Goal: Task Accomplishment & Management: Manage account settings

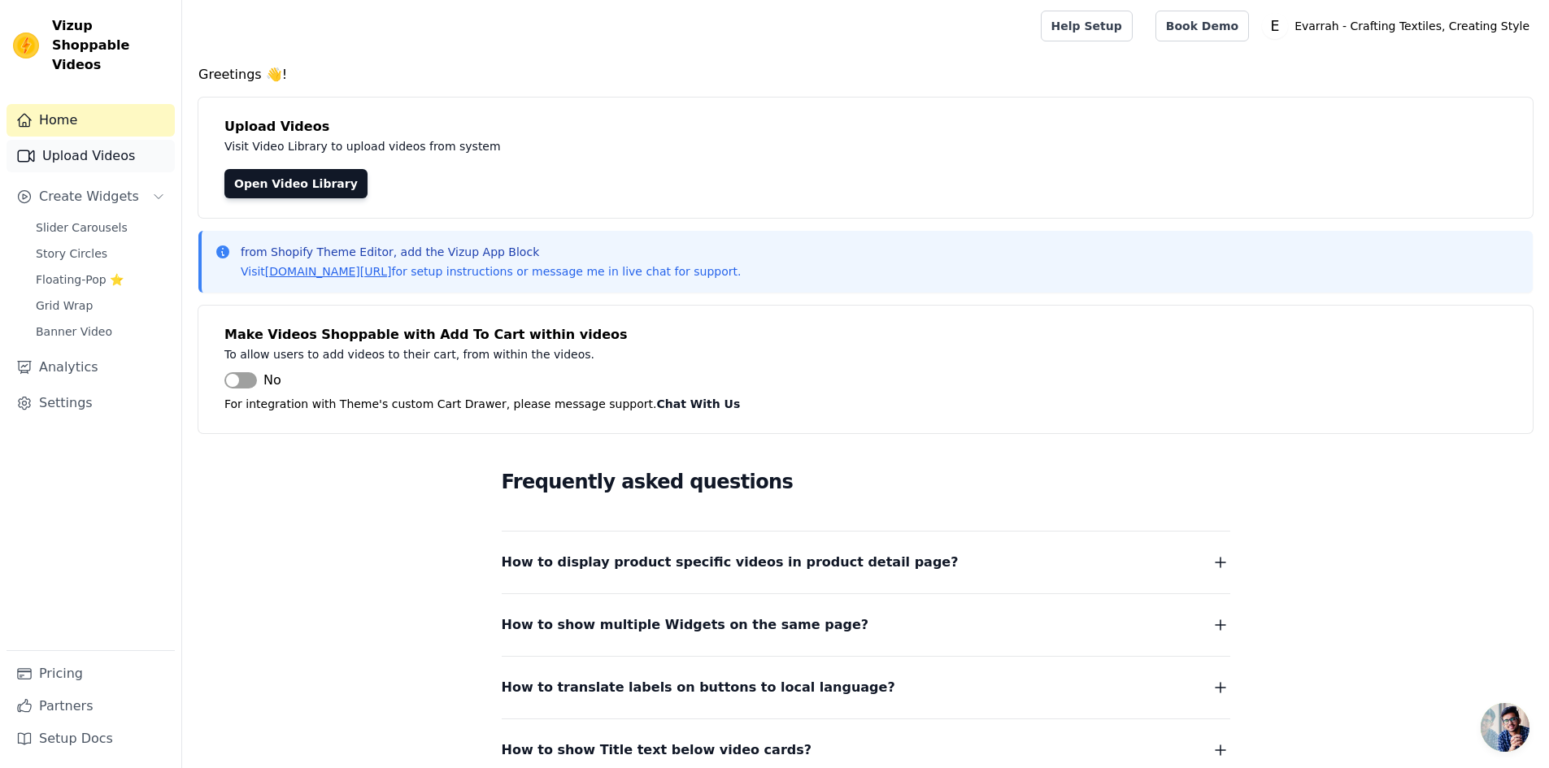
click at [89, 140] on link "Upload Videos" at bounding box center [91, 156] width 168 height 33
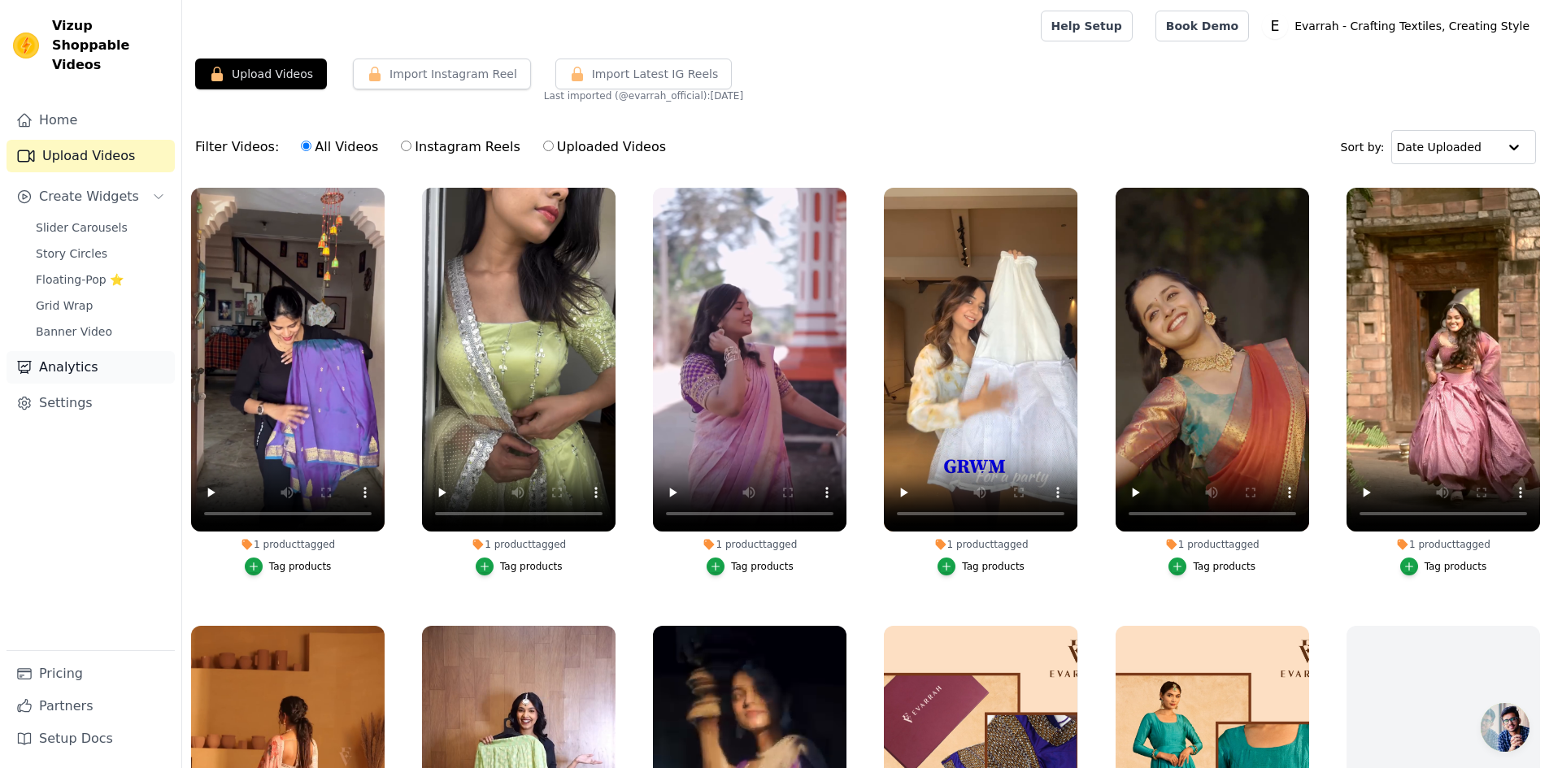
click at [125, 351] on link "Analytics" at bounding box center [91, 367] width 168 height 33
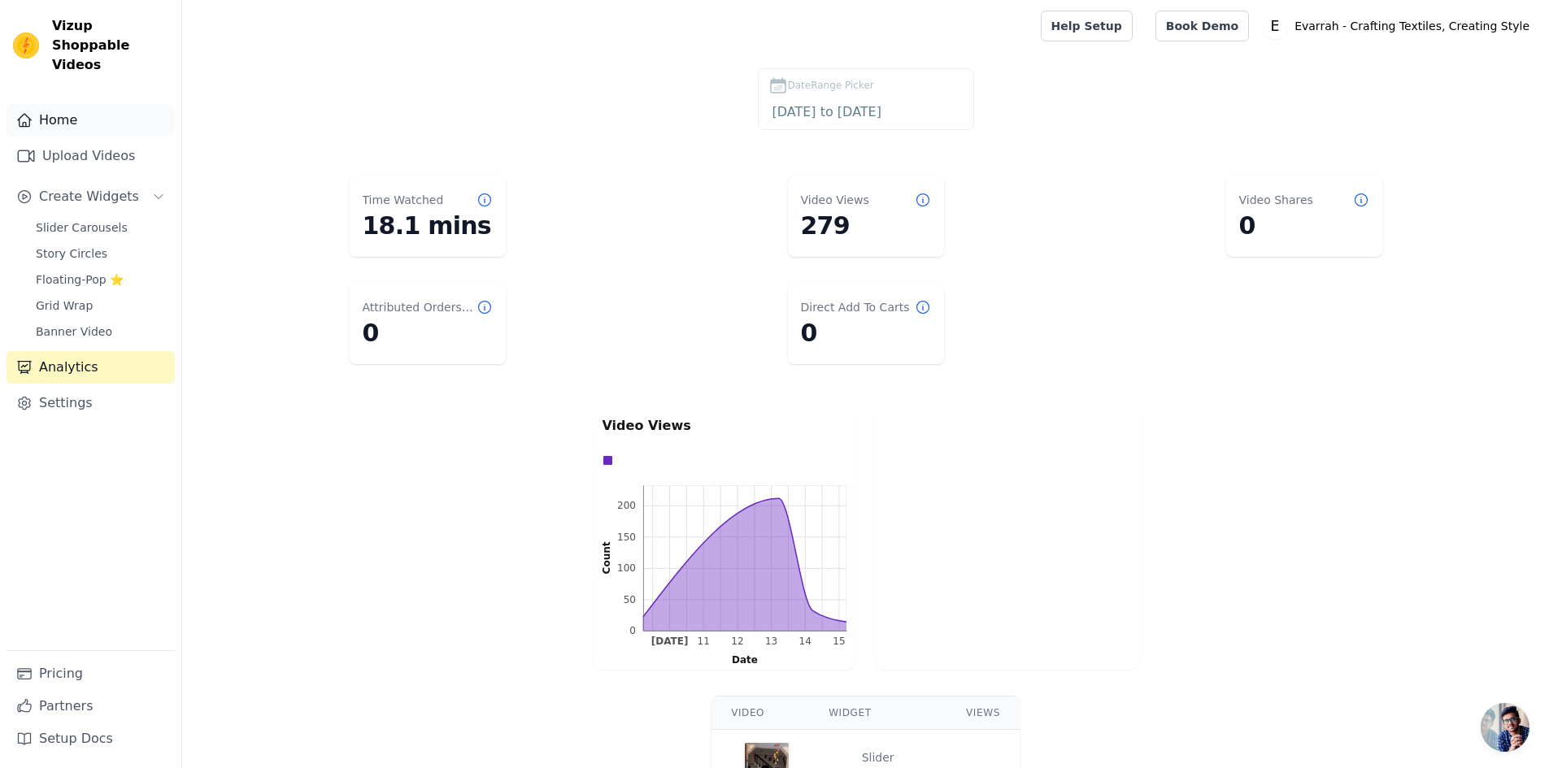
click at [67, 104] on link "Home" at bounding box center [91, 120] width 168 height 33
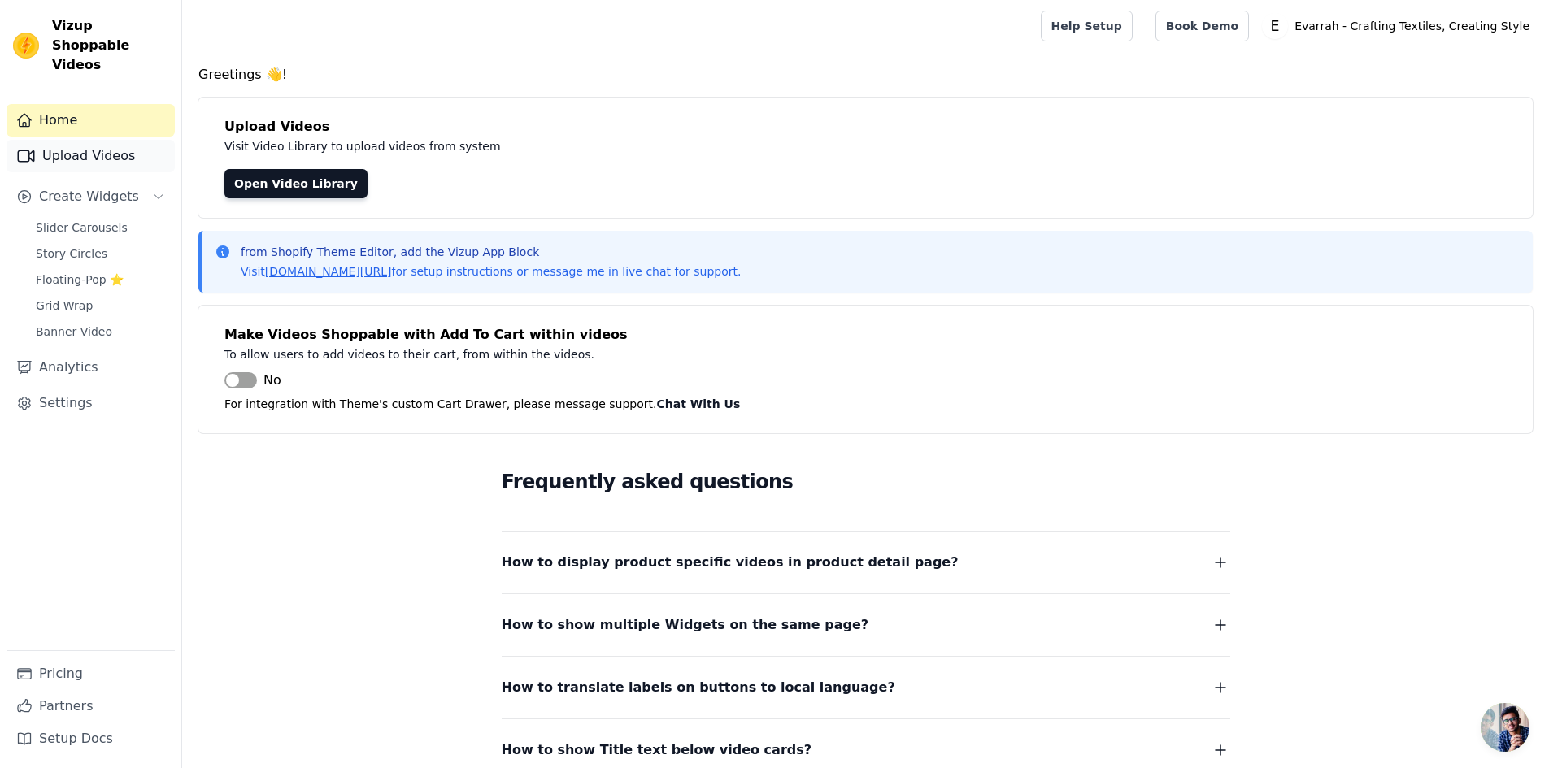
click at [61, 140] on link "Upload Videos" at bounding box center [91, 156] width 168 height 33
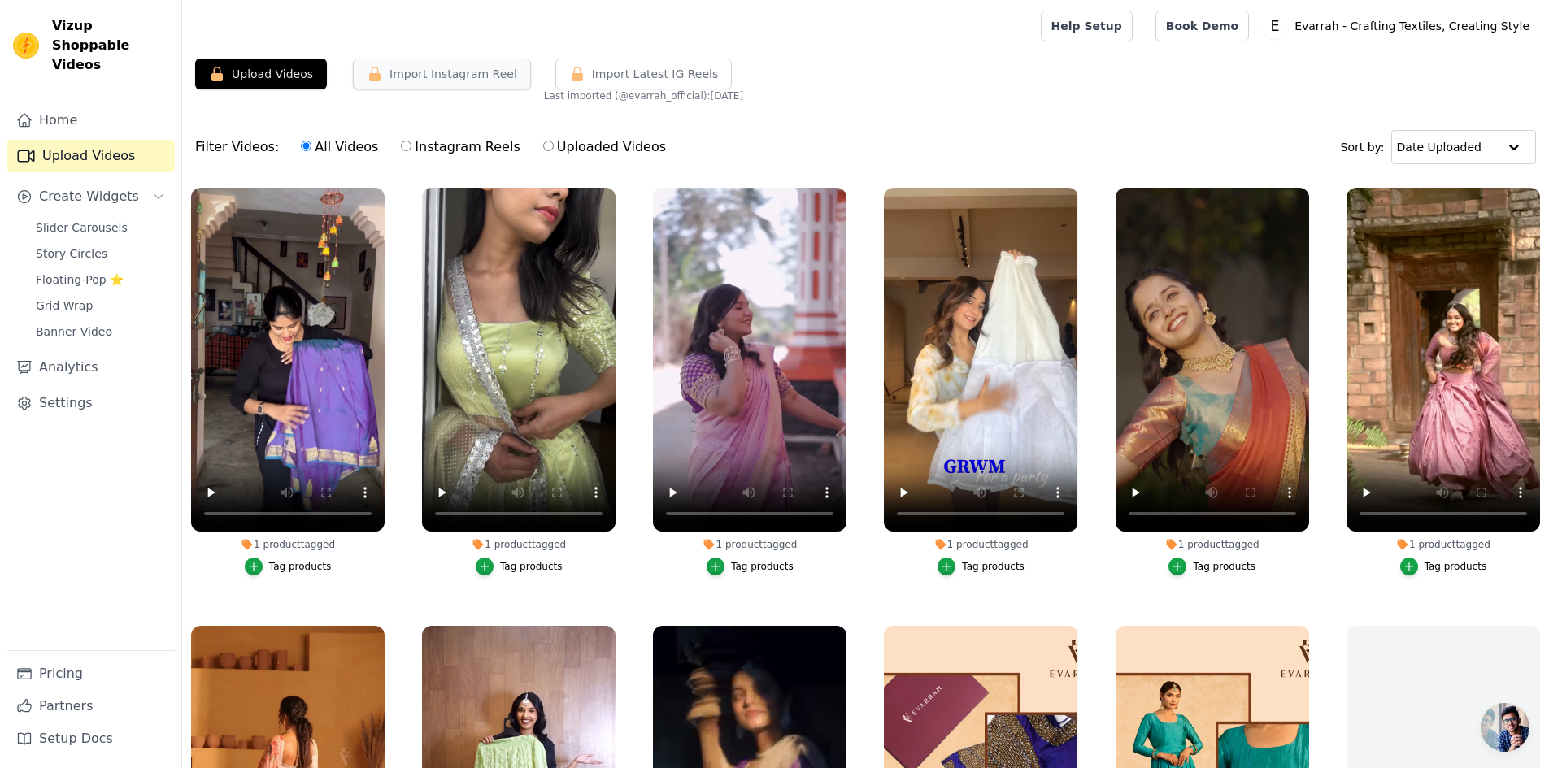
click at [419, 76] on button "Import Instagram Reel" at bounding box center [442, 74] width 178 height 31
click at [569, 72] on icon "button" at bounding box center [577, 74] width 16 height 16
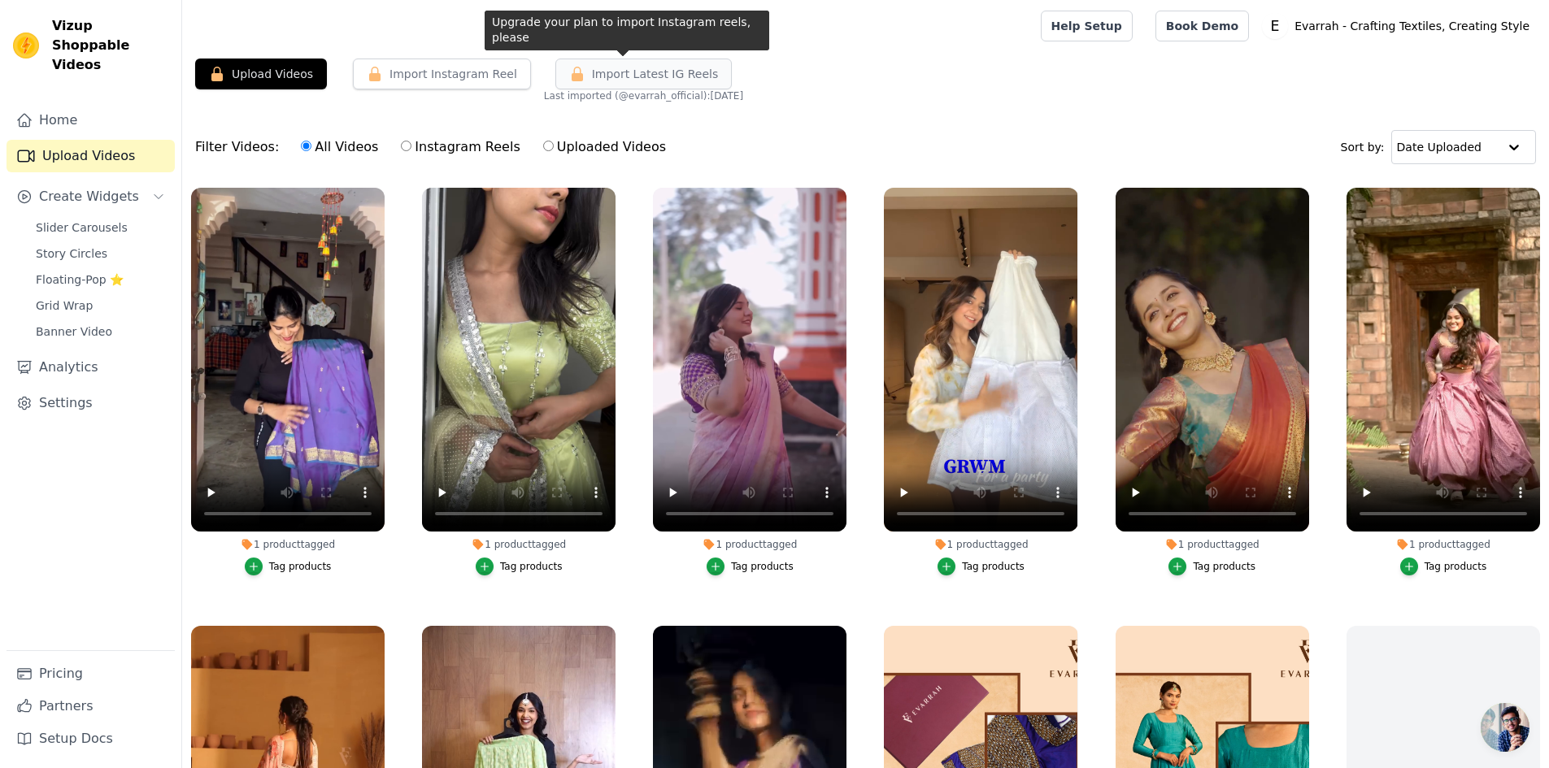
click at [655, 75] on span "Import Latest IG Reels" at bounding box center [655, 74] width 127 height 16
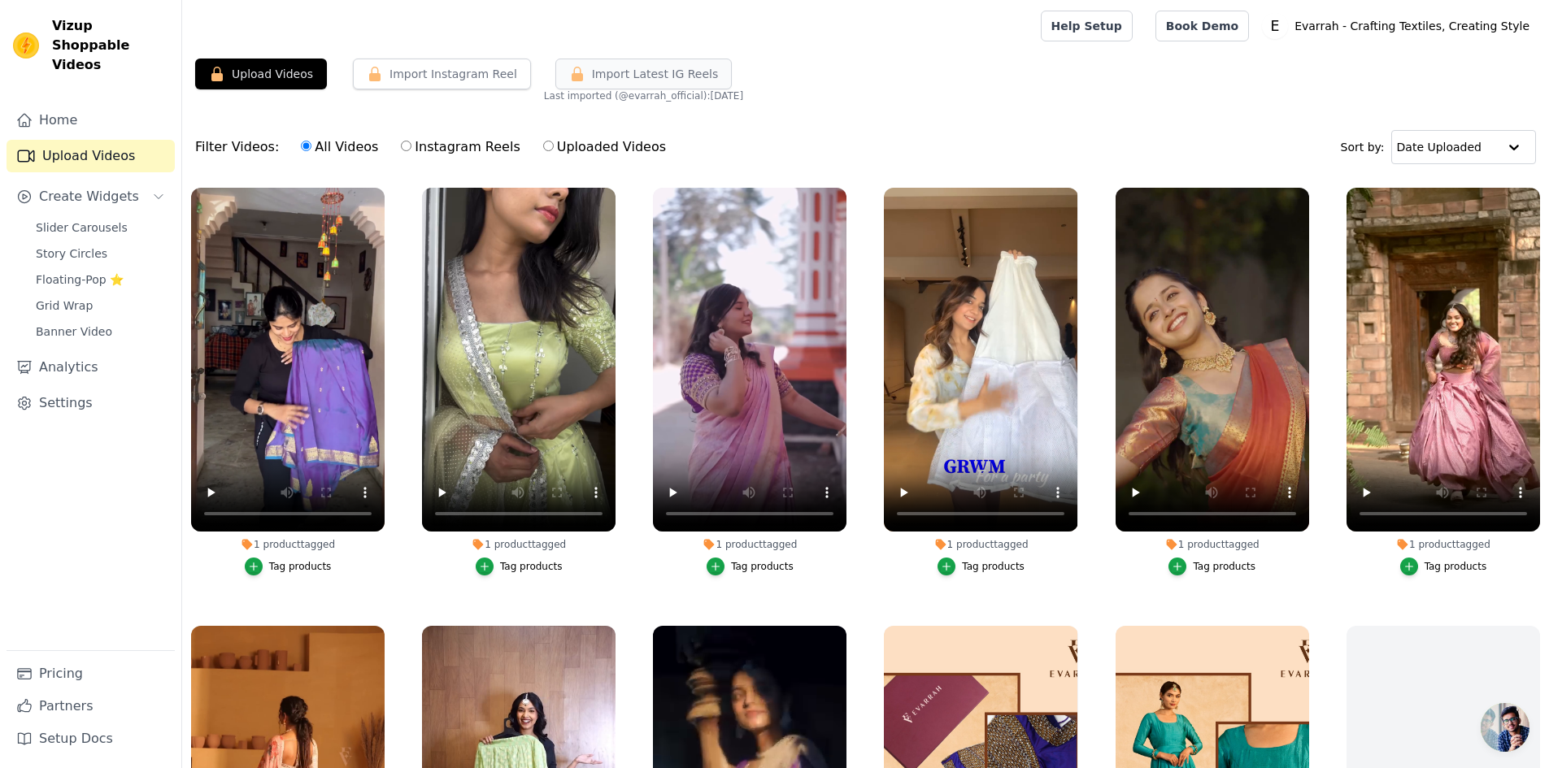
click at [627, 70] on span "Import Latest IG Reels" at bounding box center [655, 74] width 127 height 16
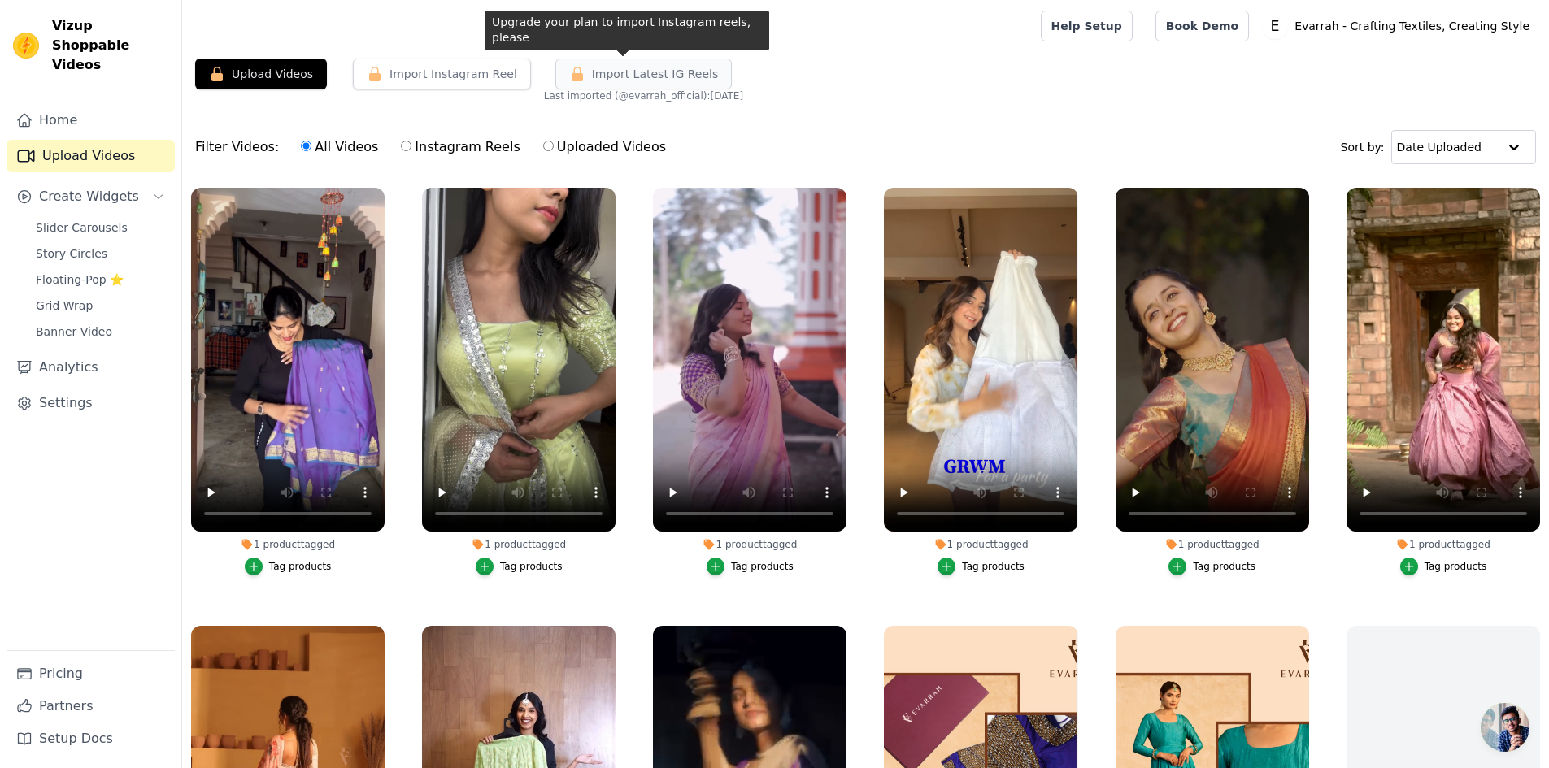
click at [622, 82] on button "Import Latest IG Reels" at bounding box center [643, 74] width 177 height 31
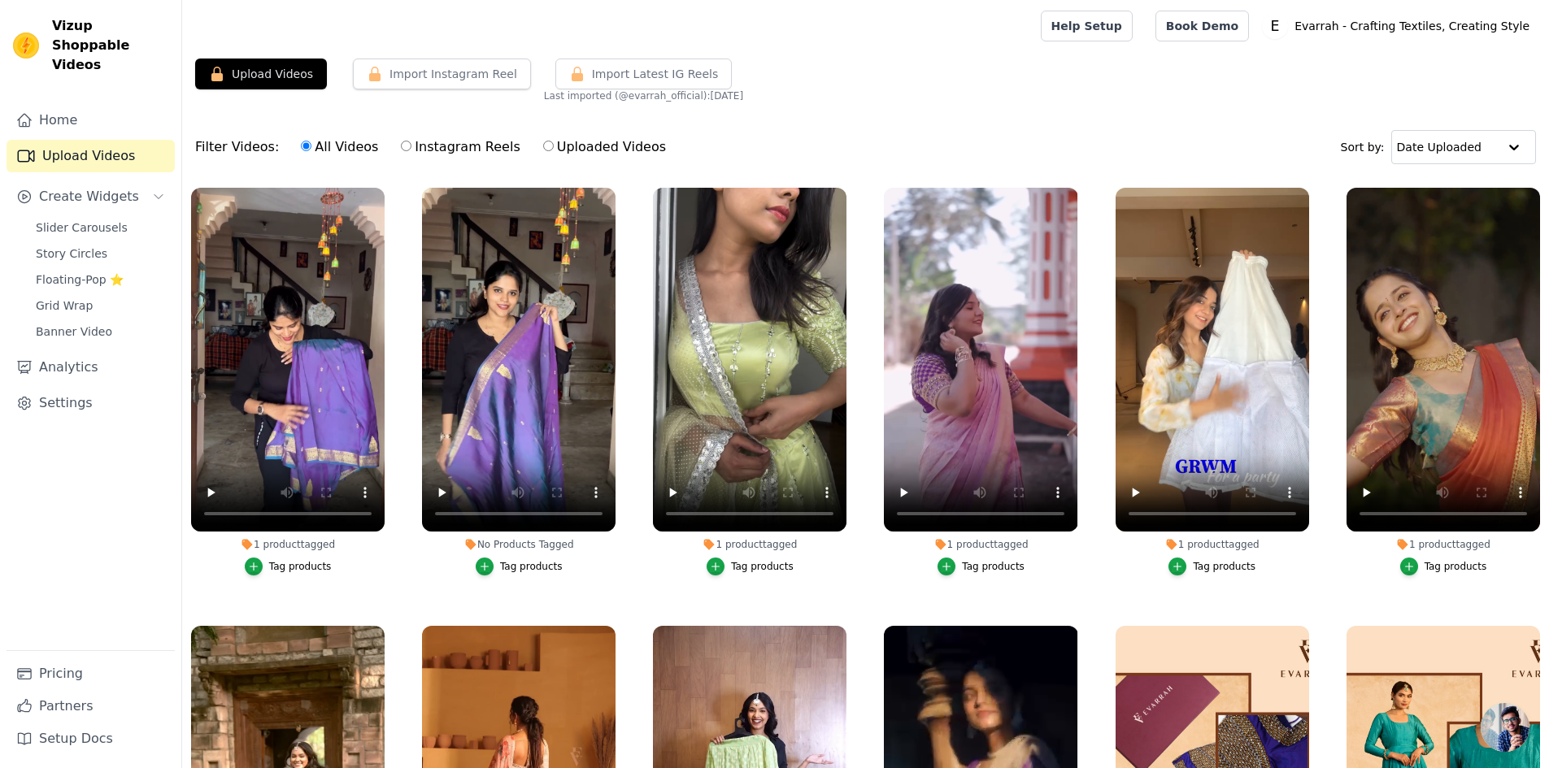
click at [606, 182] on div "No Products Tagged Tag products" at bounding box center [518, 385] width 211 height 412
click at [609, 189] on icon "button" at bounding box center [612, 191] width 12 height 12
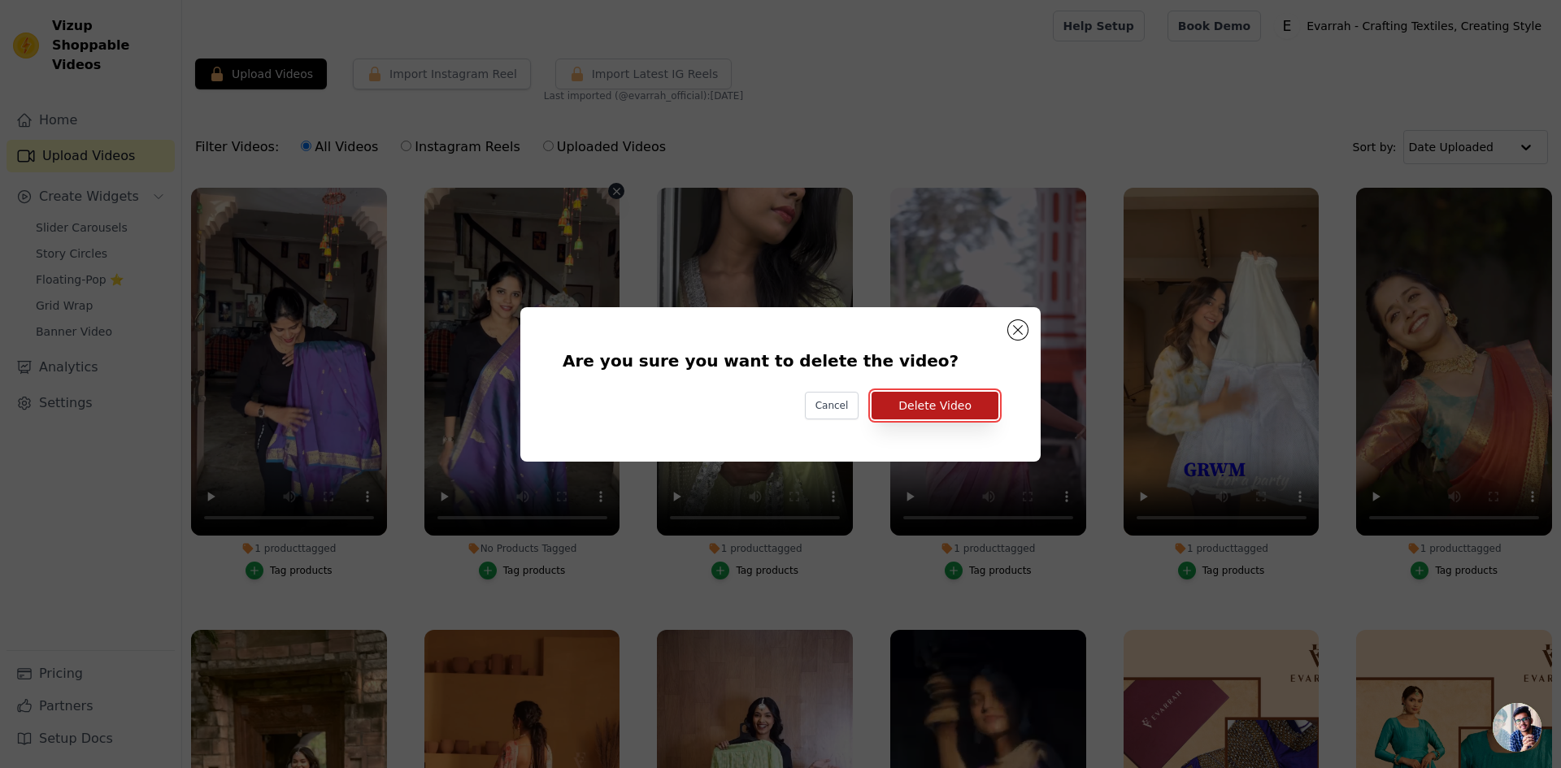
click at [927, 413] on button "Delete Video" at bounding box center [934, 406] width 127 height 28
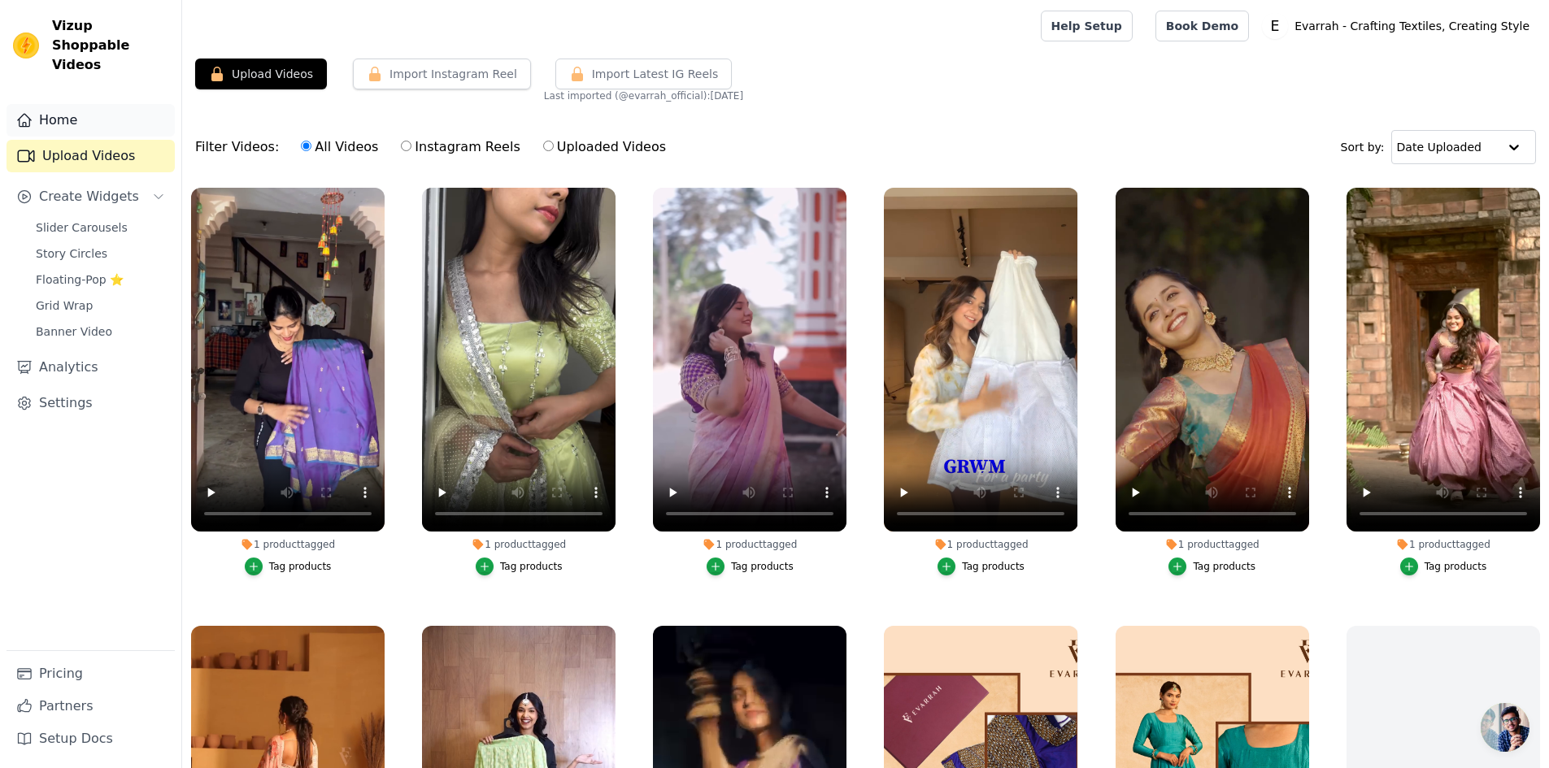
click at [129, 104] on link "Home" at bounding box center [91, 120] width 168 height 33
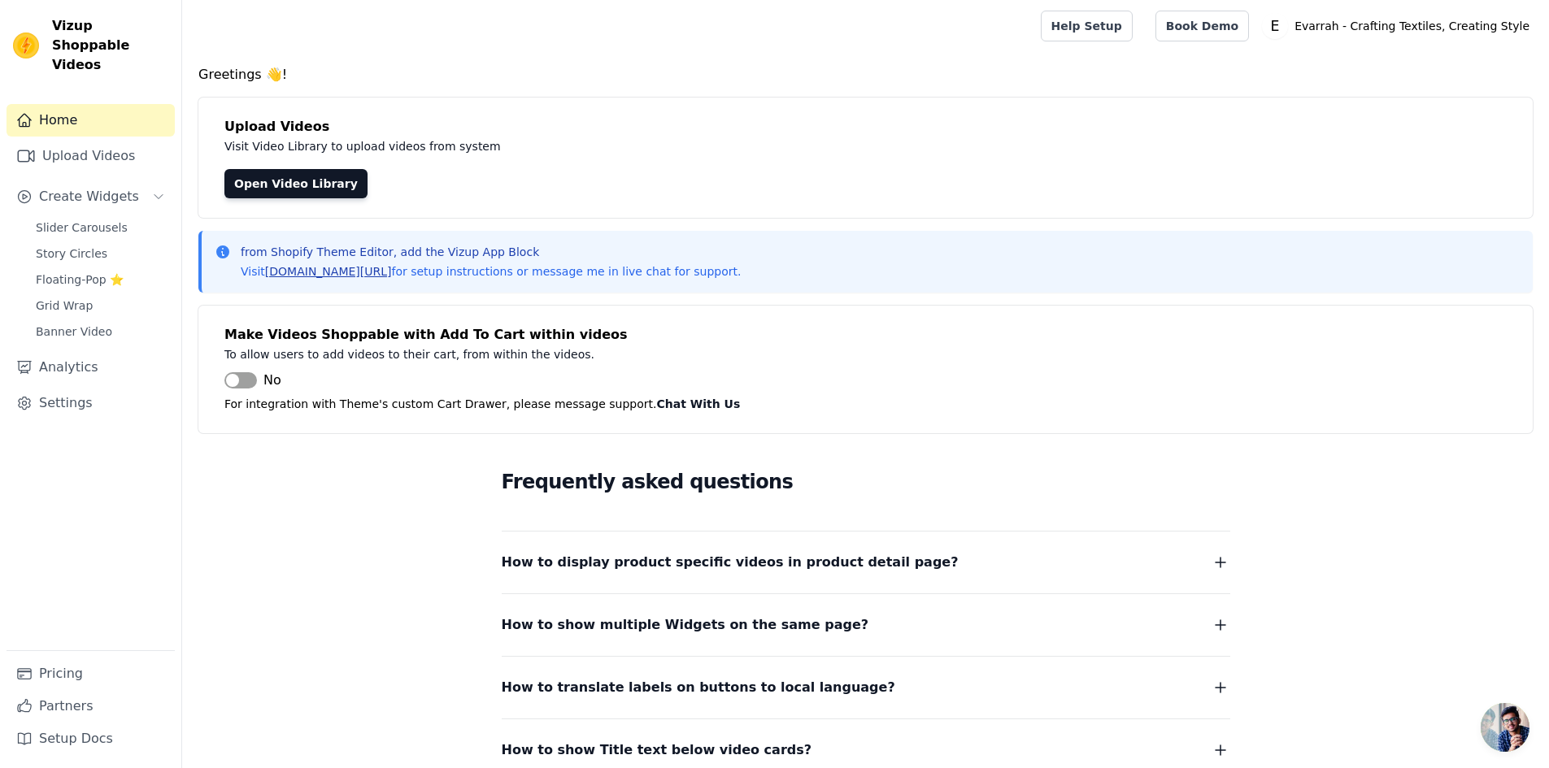
click at [332, 270] on link "[DOMAIN_NAME][URL]" at bounding box center [328, 271] width 127 height 13
click at [93, 351] on link "Analytics" at bounding box center [91, 367] width 168 height 33
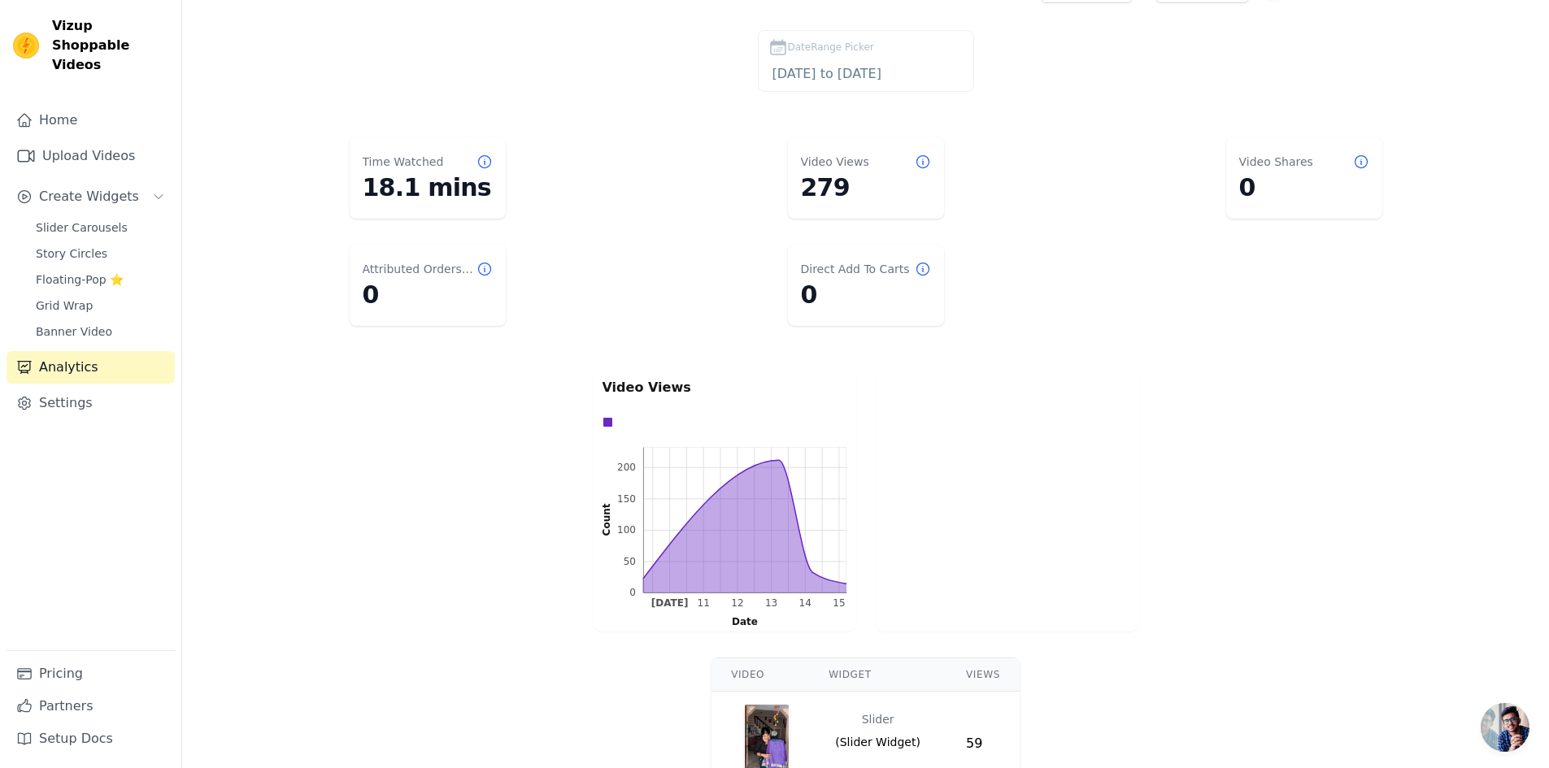
scroll to position [19, 0]
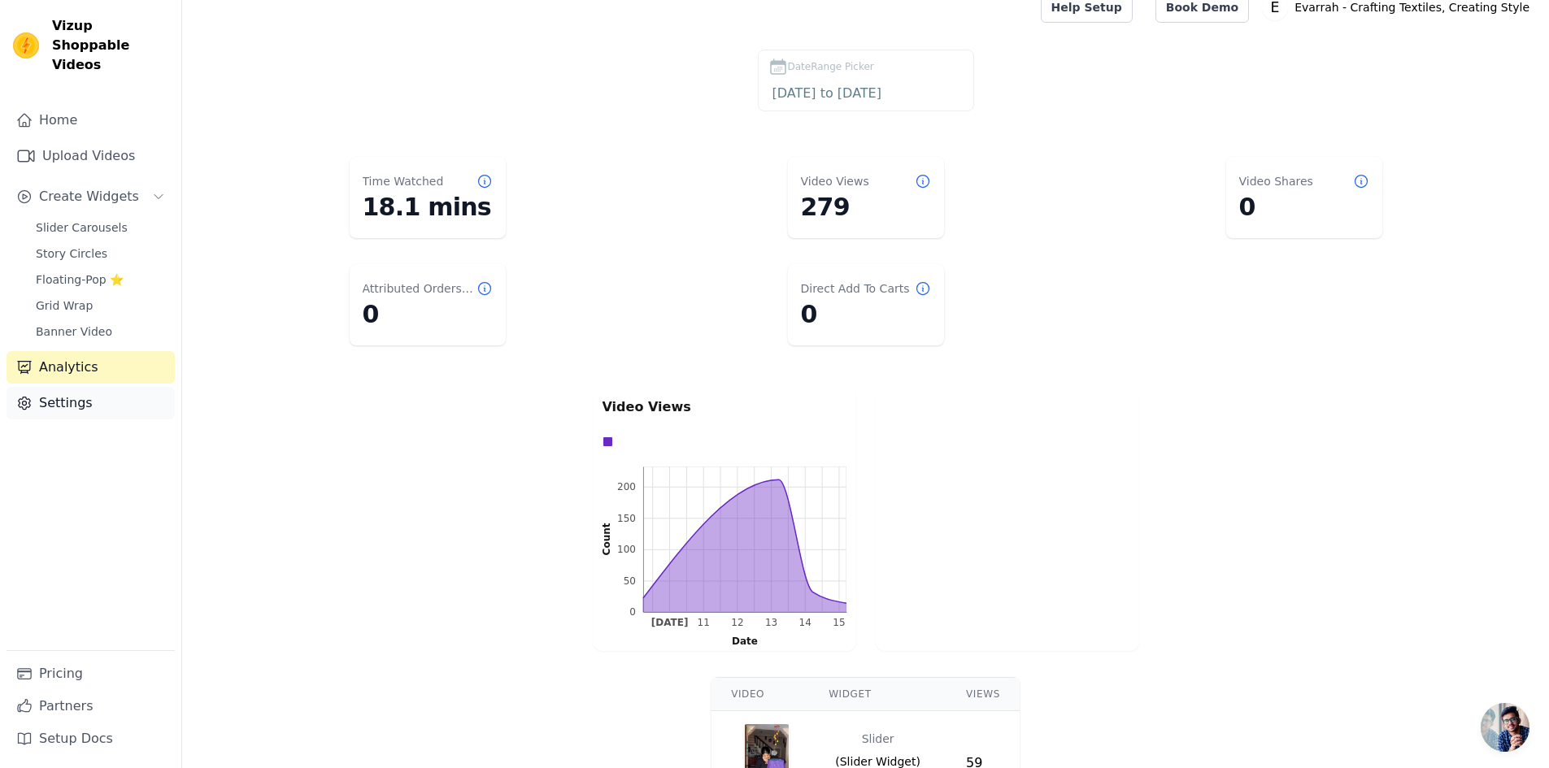
click at [117, 387] on link "Settings" at bounding box center [91, 403] width 168 height 33
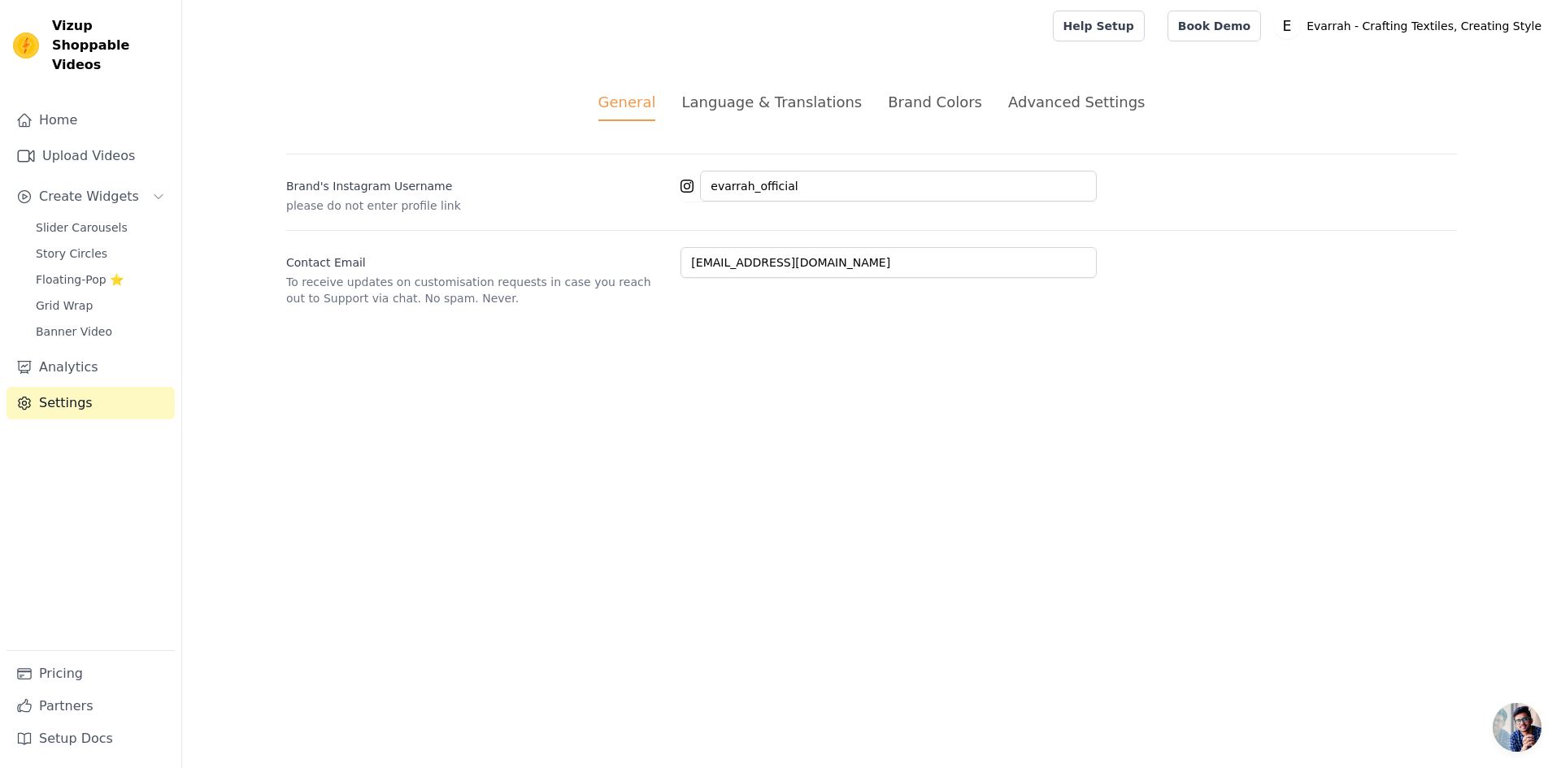
click at [794, 99] on div "Language & Translations" at bounding box center [771, 102] width 180 height 22
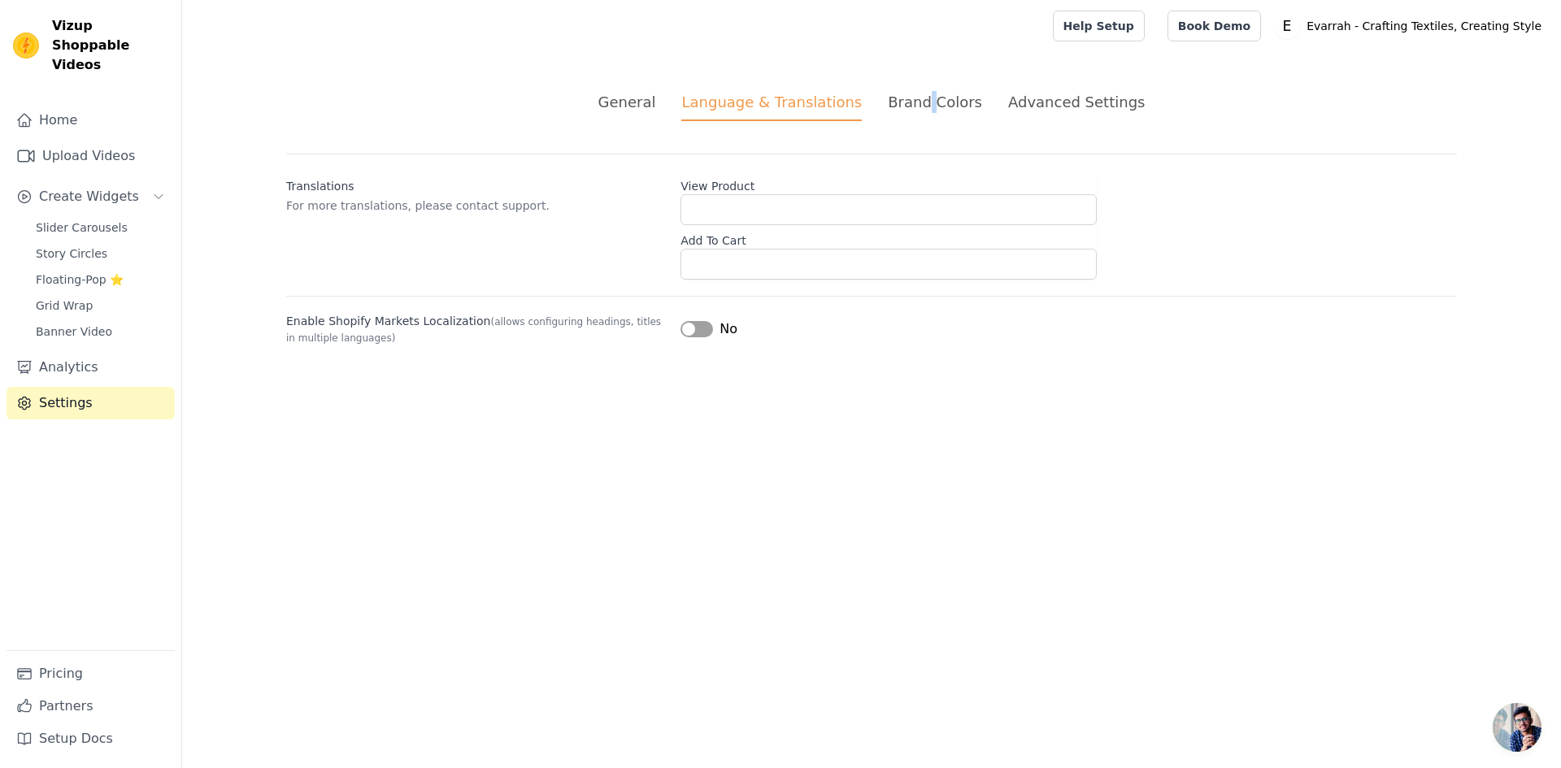
click at [928, 106] on div "Brand Colors" at bounding box center [935, 102] width 94 height 22
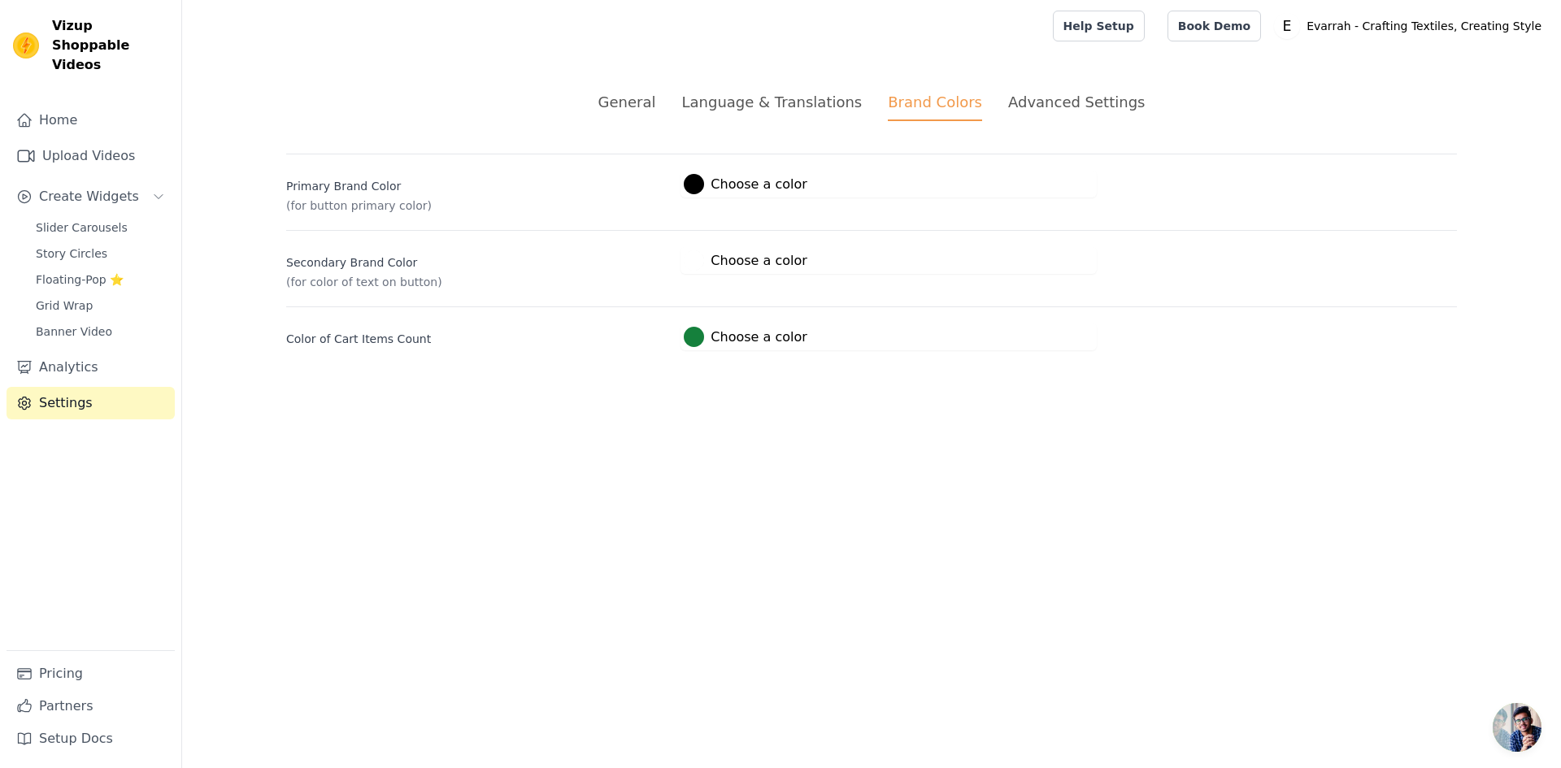
click at [1032, 99] on div "Advanced Settings" at bounding box center [1076, 102] width 137 height 22
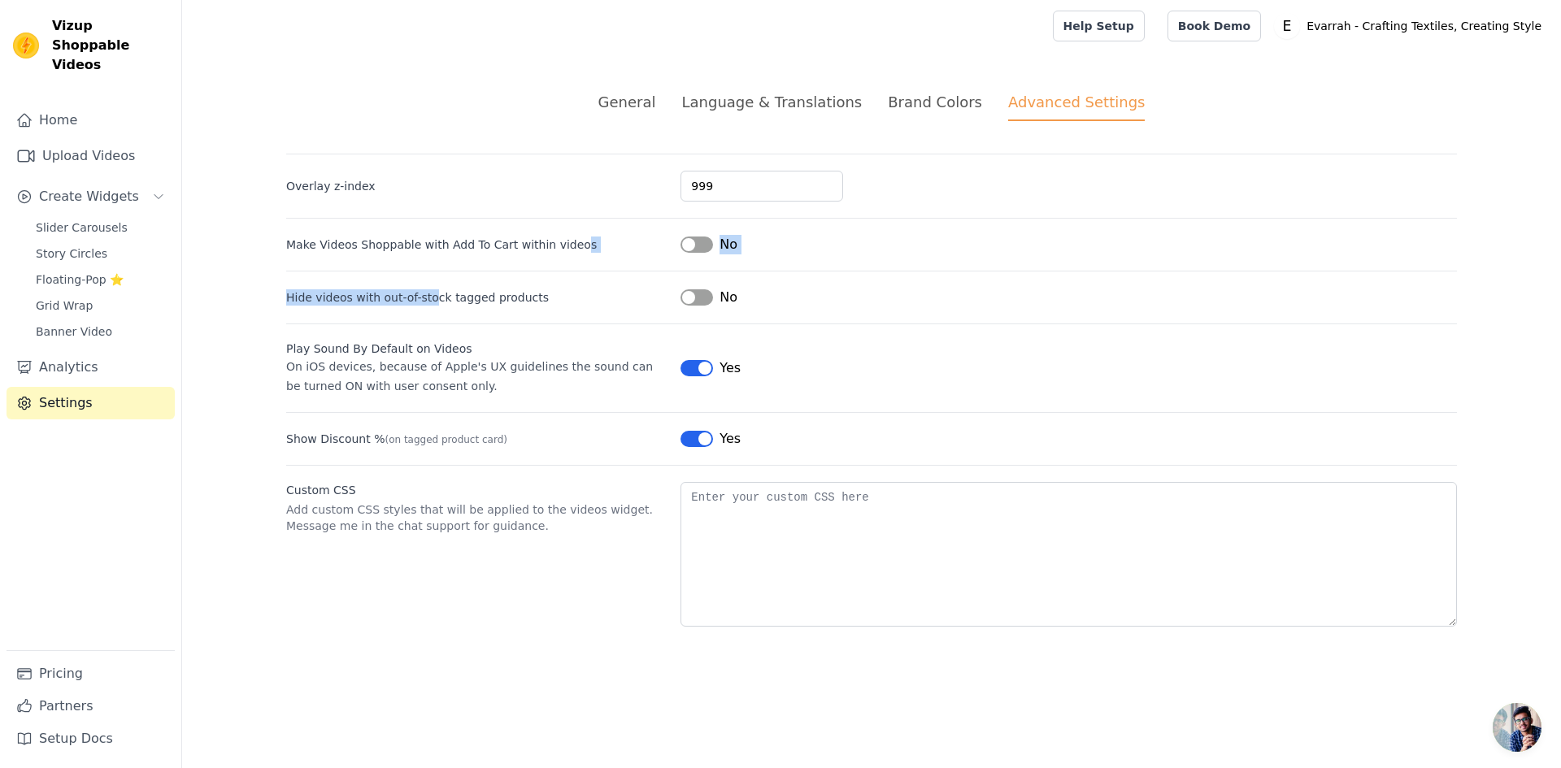
drag, startPoint x: 569, startPoint y: 238, endPoint x: 428, endPoint y: 283, distance: 147.6
click at [428, 283] on div "Overlay z-index 999 Make Videos Shoppable with Add To Cart within videos Label …" at bounding box center [871, 390] width 1171 height 473
click at [454, 128] on div "General Language & Translations Brand Colors Advanced Settings unsaved changes …" at bounding box center [871, 359] width 1249 height 614
drag, startPoint x: 558, startPoint y: 244, endPoint x: 519, endPoint y: 251, distance: 39.7
click at [519, 251] on label "Make Videos Shoppable with Add To Cart within videos" at bounding box center [441, 245] width 311 height 16
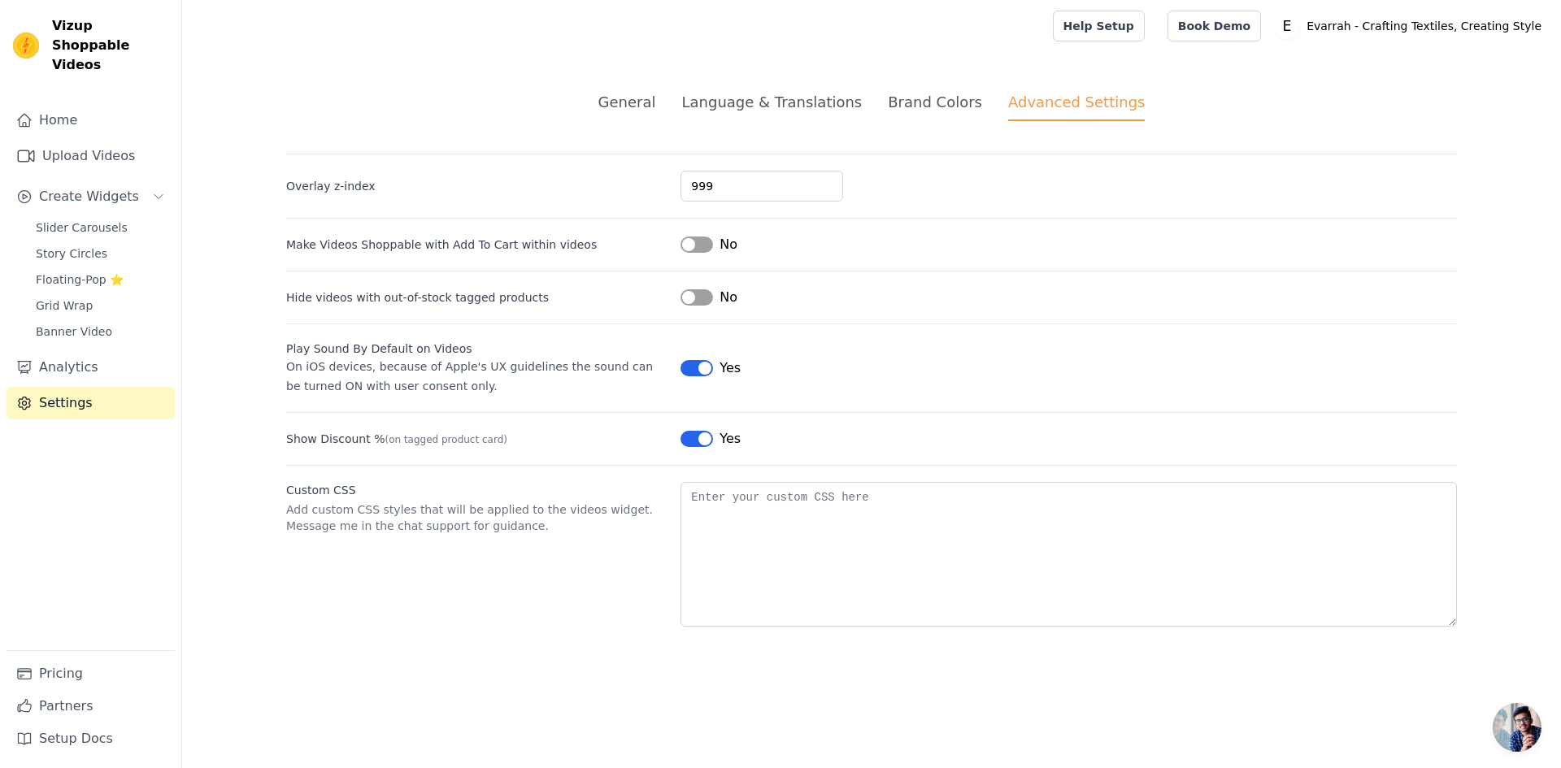
click at [483, 109] on ul "General Language & Translations Brand Colors Advanced Settings" at bounding box center [871, 106] width 1171 height 30
click at [127, 108] on link "Home" at bounding box center [91, 120] width 168 height 33
